Goal: Information Seeking & Learning: Learn about a topic

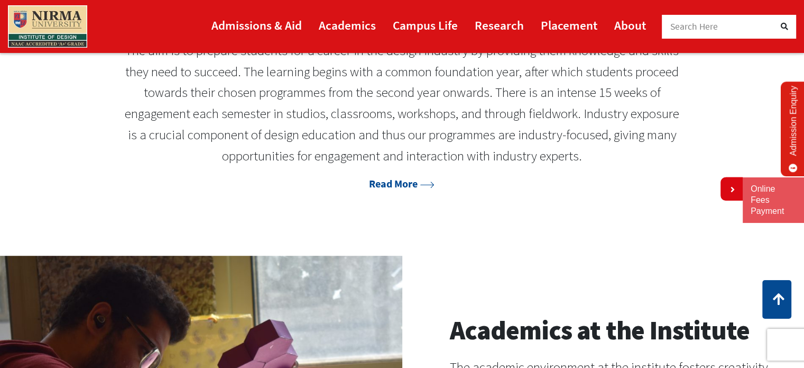
scroll to position [846, 0]
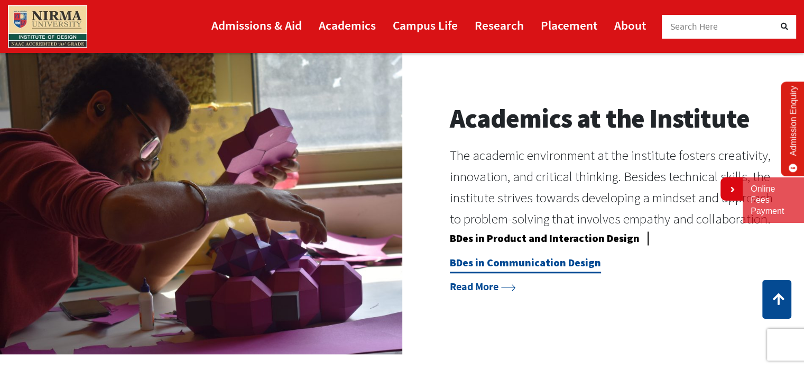
click at [494, 263] on link "BDes in Communication Design" at bounding box center [525, 263] width 151 height 17
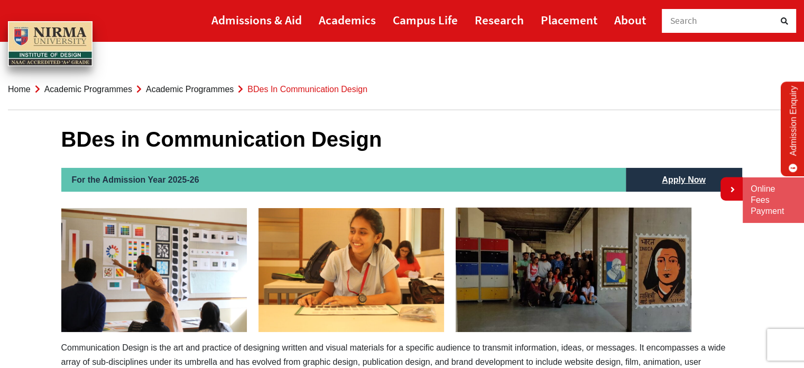
click at [211, 86] on link "Academic Programmes" at bounding box center [190, 89] width 88 height 9
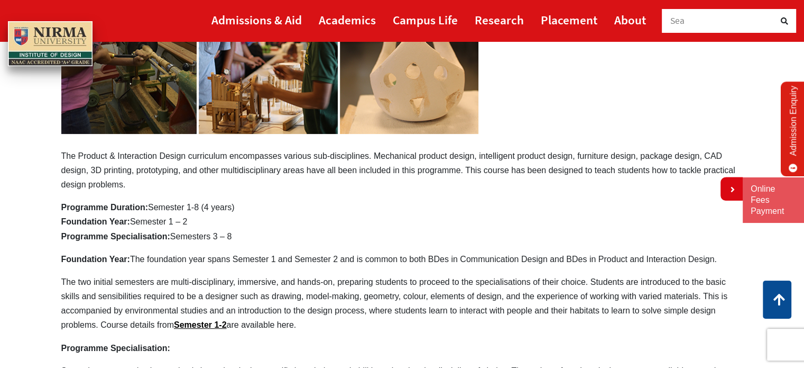
scroll to position [112, 0]
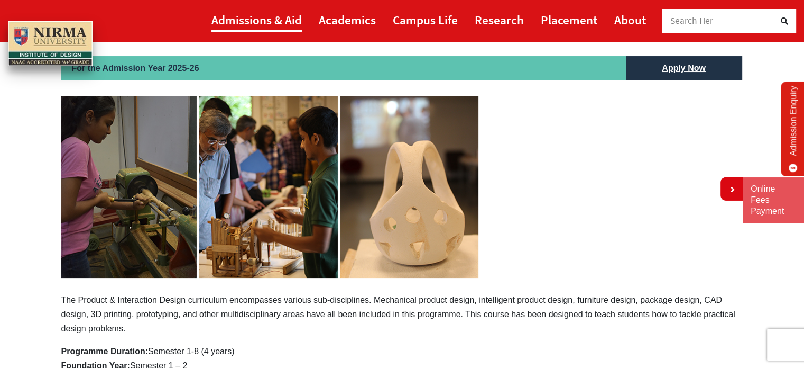
click at [262, 16] on link "Admissions & Aid" at bounding box center [257, 20] width 90 height 24
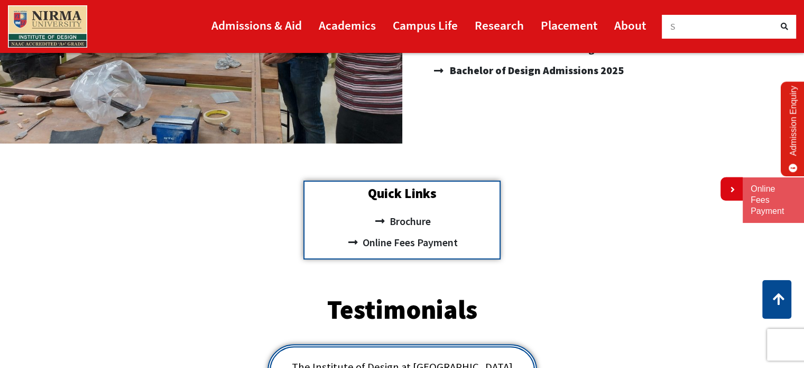
scroll to position [317, 0]
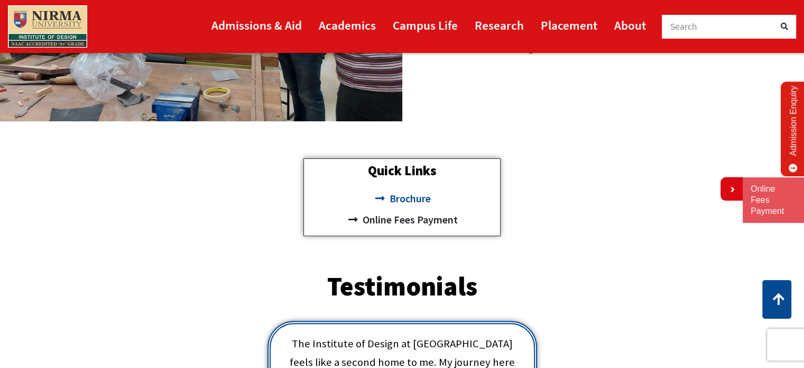
click at [409, 200] on span "Brochure" at bounding box center [409, 198] width 44 height 21
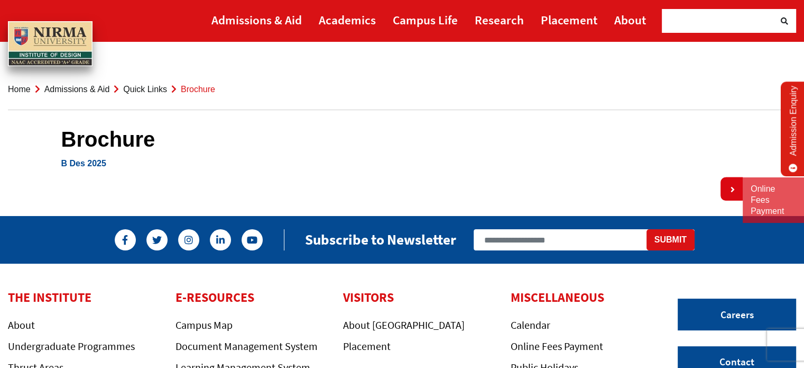
click at [89, 163] on link "B Des 2025" at bounding box center [83, 163] width 45 height 9
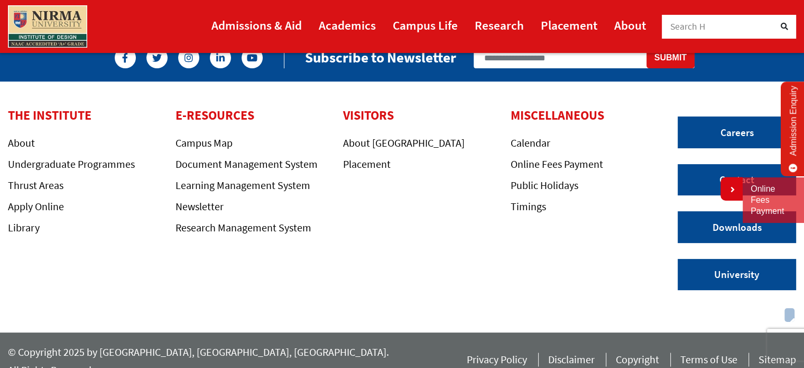
scroll to position [188, 0]
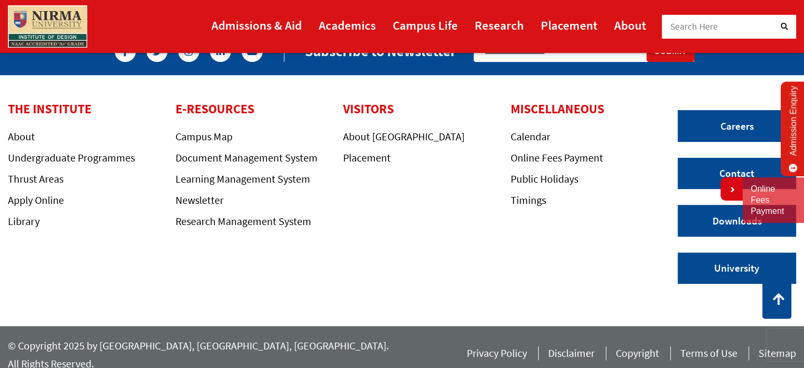
click at [794, 115] on link "Admission Enquiry" at bounding box center [793, 128] width 25 height 95
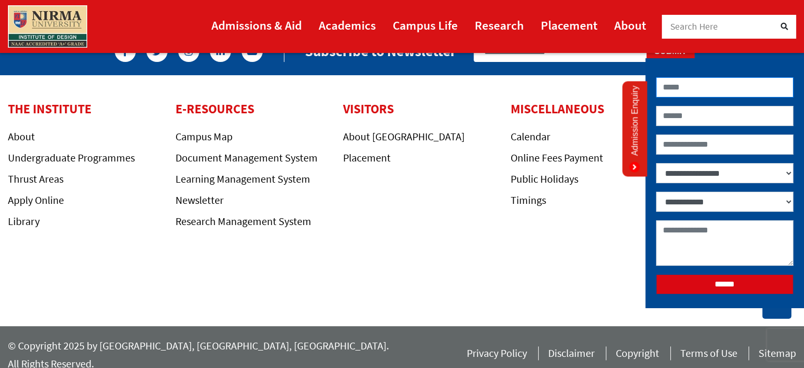
click at [685, 81] on input "Contact form" at bounding box center [725, 87] width 138 height 20
type input "******"
click at [411, 266] on div "THE INSTITUTE About Undergraduate Programmes Thrust Areas Apply Online Library …" at bounding box center [335, 201] width 670 height 198
click at [629, 143] on link "Admission Enquiry" at bounding box center [635, 128] width 25 height 95
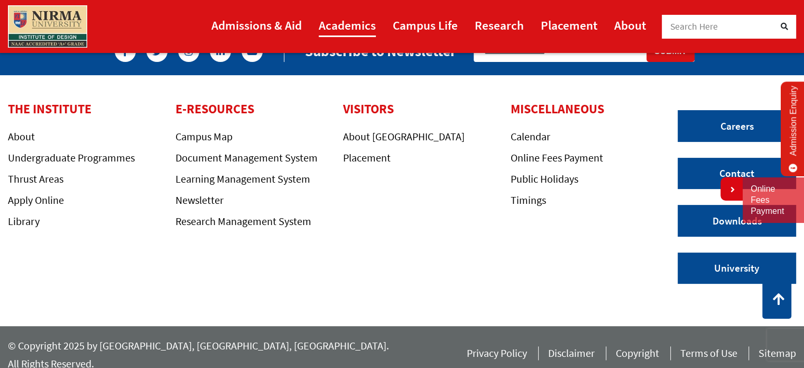
click at [359, 23] on link "Academics" at bounding box center [347, 25] width 57 height 24
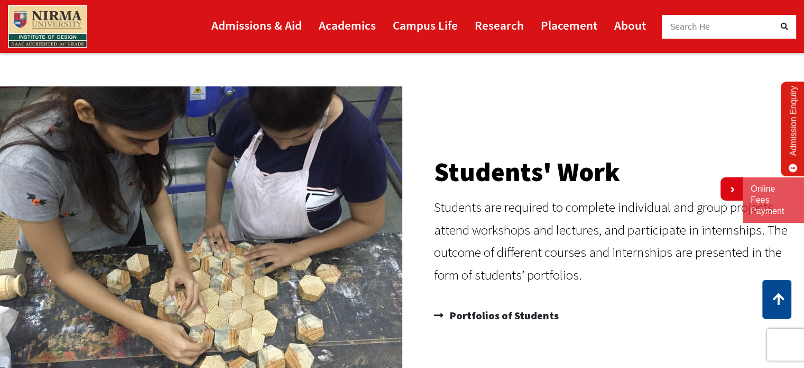
scroll to position [952, 0]
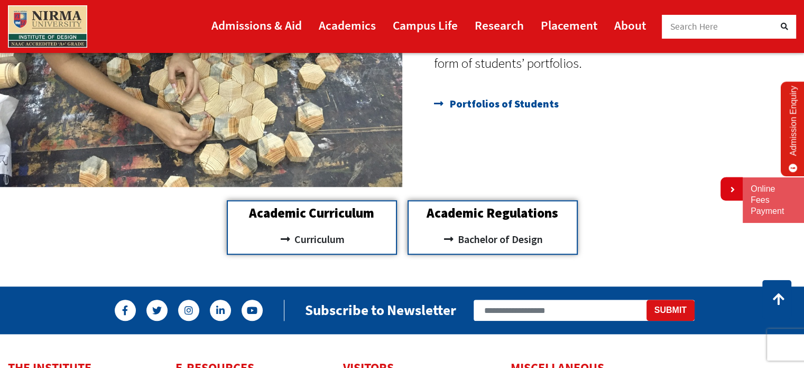
click at [511, 100] on span "Portfolios of Students" at bounding box center [503, 103] width 112 height 21
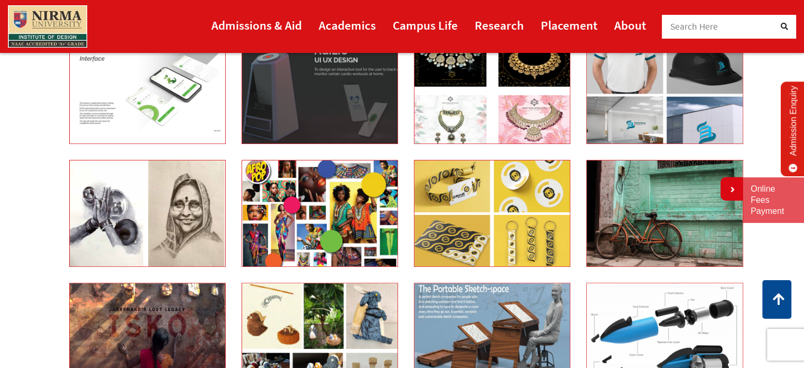
scroll to position [423, 0]
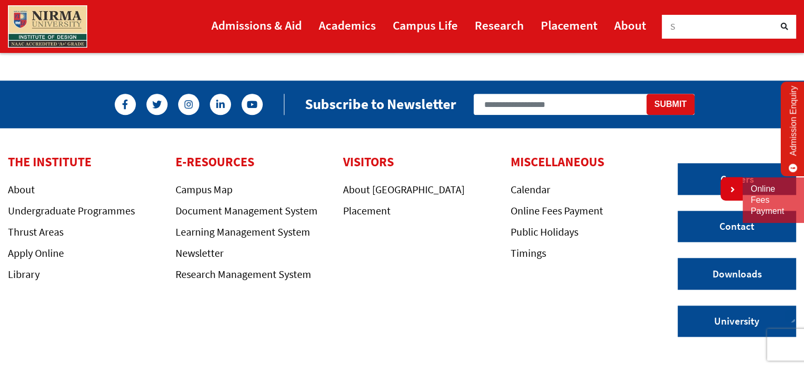
scroll to position [1164, 0]
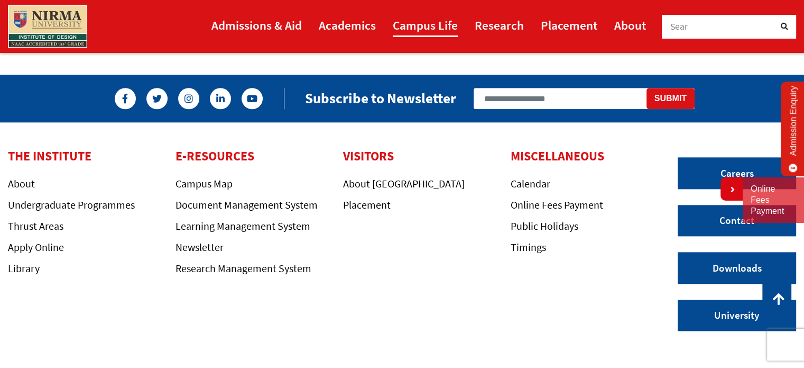
click at [441, 19] on link "Campus Life" at bounding box center [425, 25] width 65 height 24
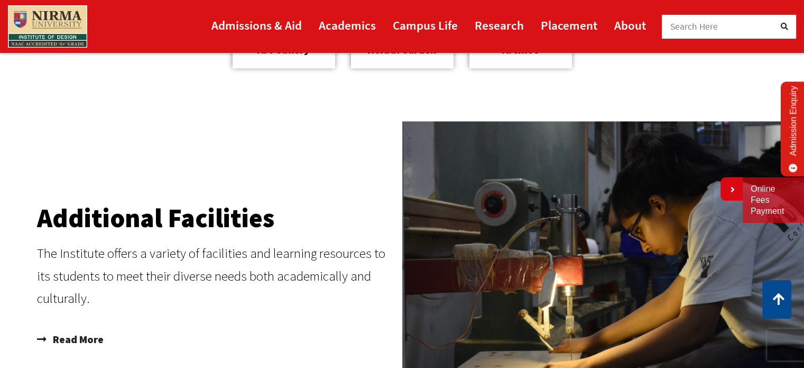
scroll to position [1269, 0]
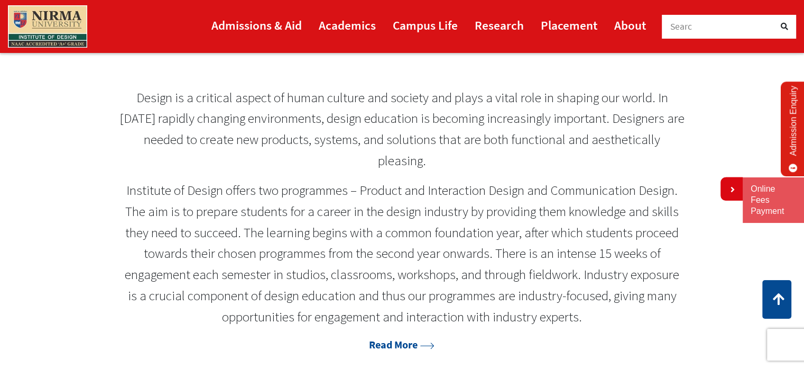
scroll to position [476, 0]
